Goal: Task Accomplishment & Management: Manage account settings

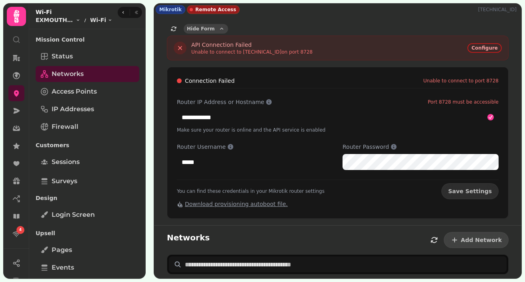
click at [200, 28] on span "Hide Form" at bounding box center [201, 28] width 28 height 5
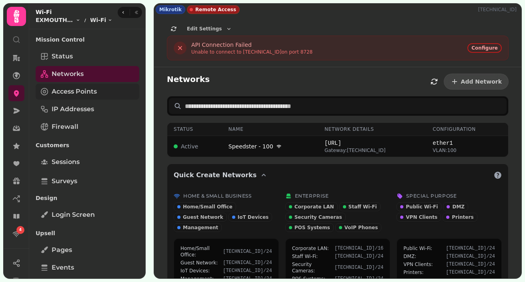
click at [71, 88] on span "Access Points" at bounding box center [74, 92] width 45 height 10
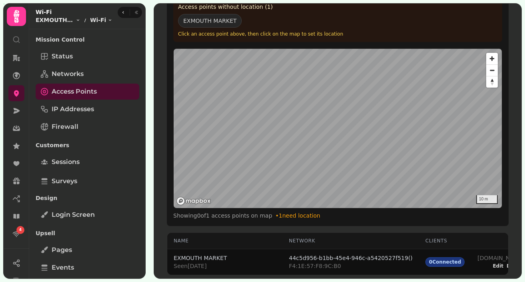
scroll to position [125, 0]
click at [63, 114] on link "IP Addresses" at bounding box center [88, 109] width 104 height 16
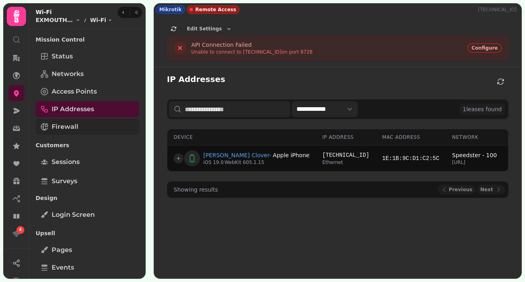
click at [68, 126] on span "Firewall" at bounding box center [65, 127] width 27 height 10
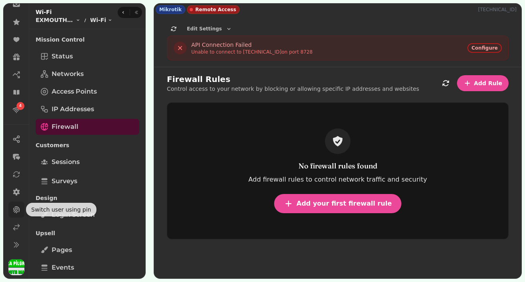
scroll to position [124, 0]
click at [17, 240] on button at bounding box center [16, 245] width 16 height 16
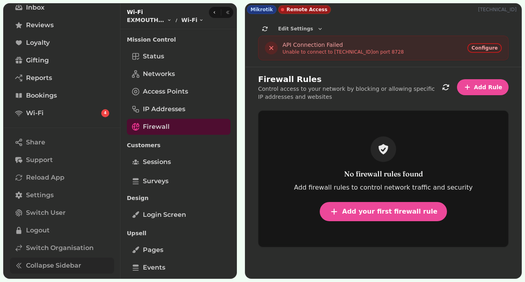
click at [27, 263] on span "Collapse Sidebar" at bounding box center [53, 266] width 55 height 10
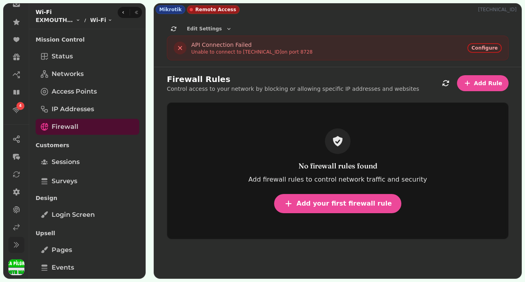
click at [18, 241] on icon at bounding box center [16, 245] width 8 height 8
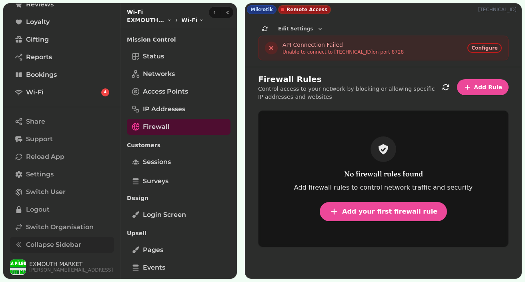
click at [28, 241] on span "Collapse Sidebar" at bounding box center [53, 245] width 55 height 10
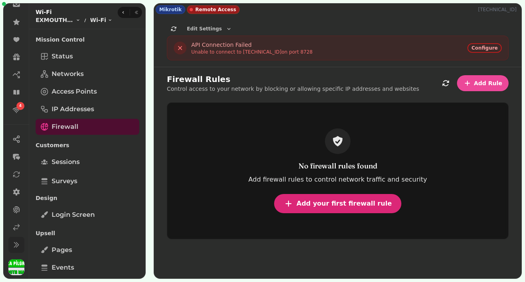
click at [354, 207] on span "Add your first firewall rule" at bounding box center [343, 203] width 95 height 6
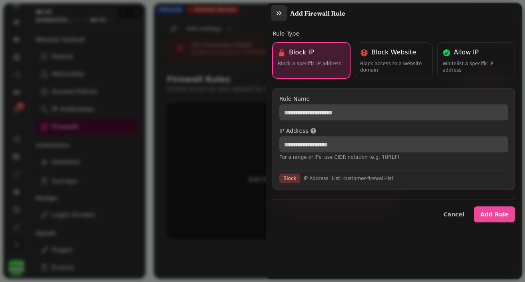
click at [278, 14] on icon "button" at bounding box center [279, 13] width 8 height 8
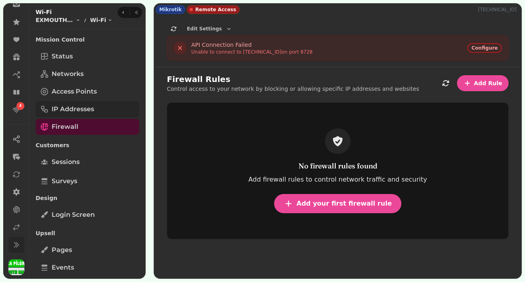
click at [87, 110] on span "IP Addresses" at bounding box center [73, 109] width 42 height 10
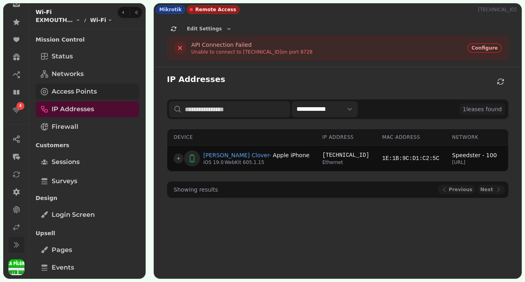
click at [91, 90] on span "Access Points" at bounding box center [74, 92] width 45 height 10
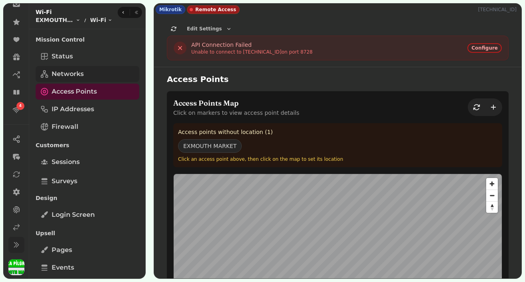
click at [96, 75] on link "Networks" at bounding box center [88, 74] width 104 height 16
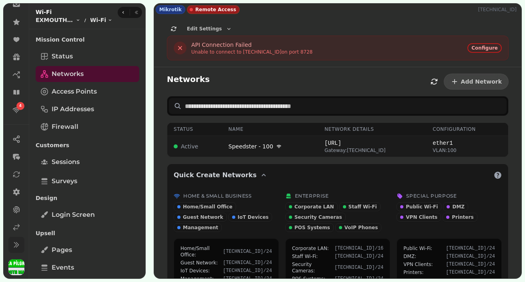
click at [254, 153] on td "Speedster - 100" at bounding box center [270, 146] width 96 height 21
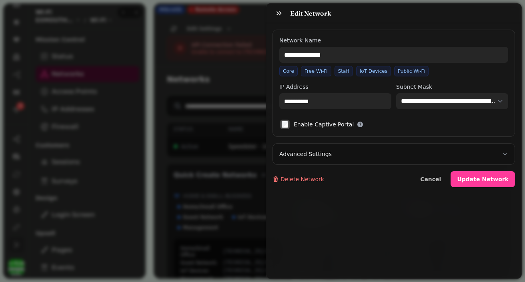
click at [313, 158] on button "Advanced Settings" at bounding box center [394, 154] width 242 height 21
select select "***"
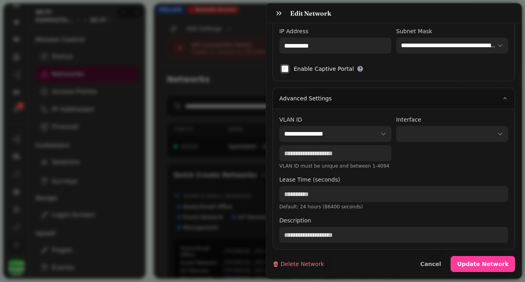
scroll to position [56, 0]
click at [217, 168] on div "**********" at bounding box center [262, 147] width 525 height 269
type input "**********"
select select
